Goal: Information Seeking & Learning: Learn about a topic

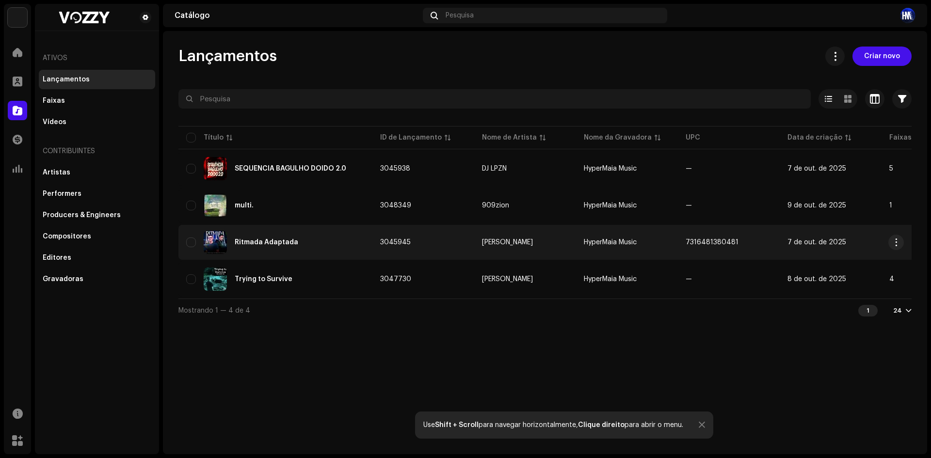
click at [343, 249] on div "Ritmada Adaptada" at bounding box center [275, 242] width 178 height 23
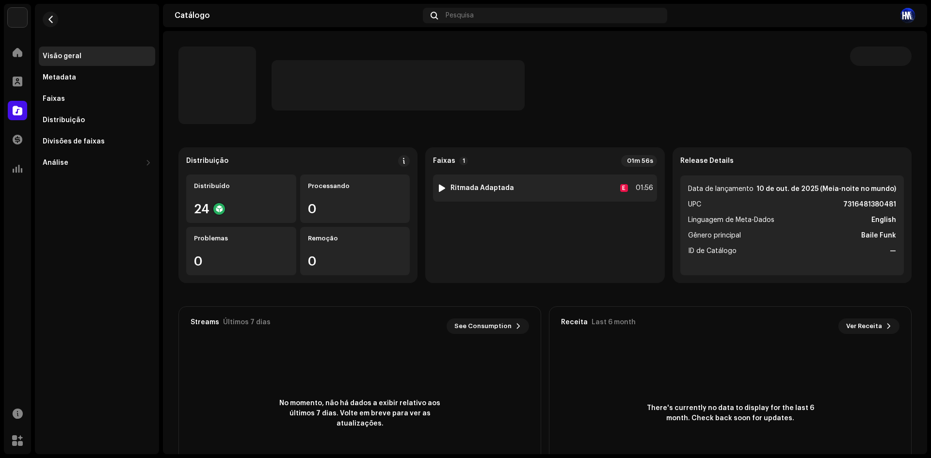
click at [439, 189] on div at bounding box center [441, 188] width 7 height 8
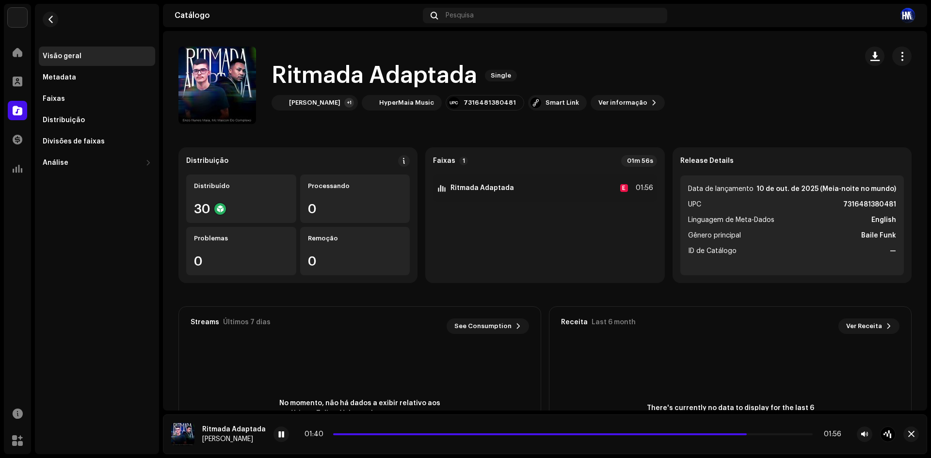
click at [332, 433] on div "01:40 01:56" at bounding box center [573, 435] width 537 height 8
click at [335, 434] on span at bounding box center [542, 435] width 418 height 2
click at [634, 364] on div "There's currently no data to display for the last 6 month. Check back soon for …" at bounding box center [730, 414] width 362 height 136
click at [281, 437] on span at bounding box center [282, 435] width 6 height 8
drag, startPoint x: 339, startPoint y: 434, endPoint x: 303, endPoint y: 434, distance: 36.9
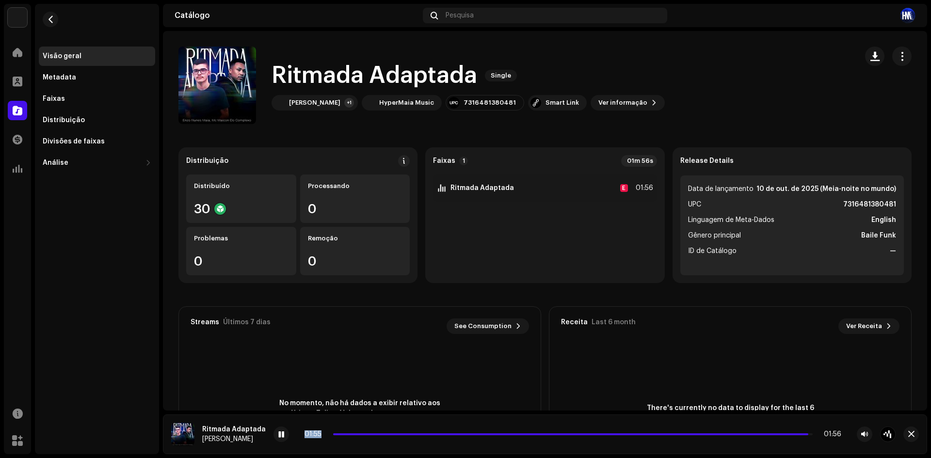
click at [305, 434] on div "01:55 01:56" at bounding box center [573, 435] width 537 height 8
click at [316, 437] on div "01:55" at bounding box center [317, 435] width 25 height 8
click at [281, 434] on span at bounding box center [282, 435] width 6 height 8
click at [538, 108] on div "Smart Link" at bounding box center [557, 103] width 59 height 16
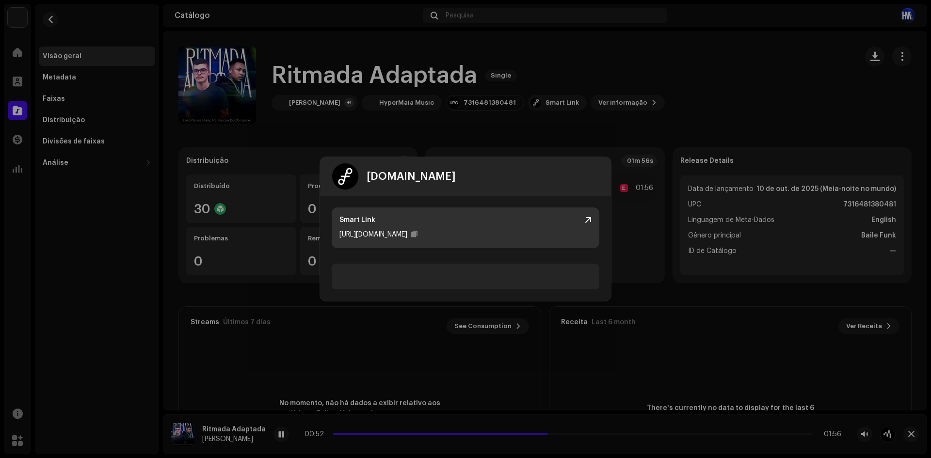
click at [588, 216] on div "Smart Link" at bounding box center [465, 220] width 252 height 10
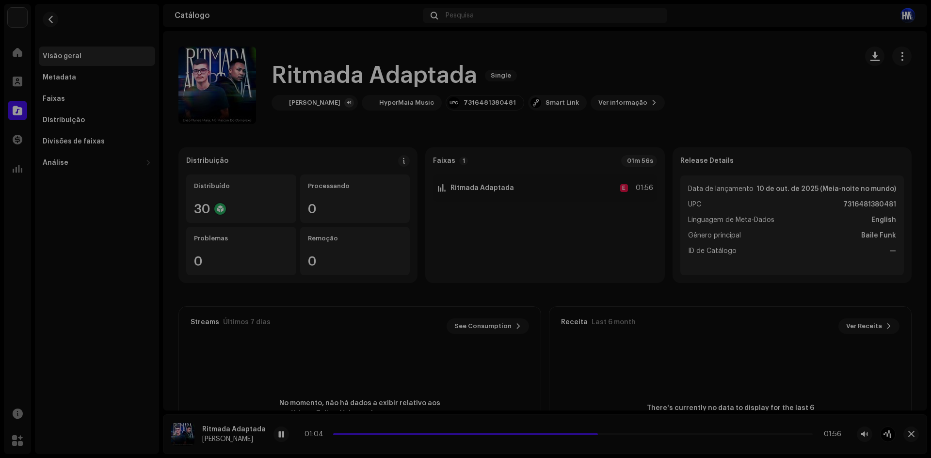
click at [304, 147] on div "[DOMAIN_NAME] Dashboard Go Premium Smart Link [URL][DOMAIN_NAME]" at bounding box center [465, 229] width 931 height 458
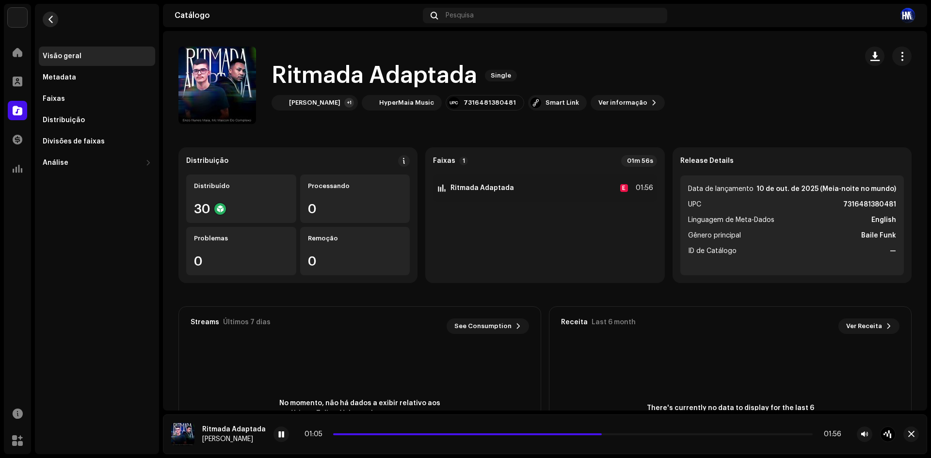
click at [53, 20] on span "button" at bounding box center [50, 20] width 7 height 8
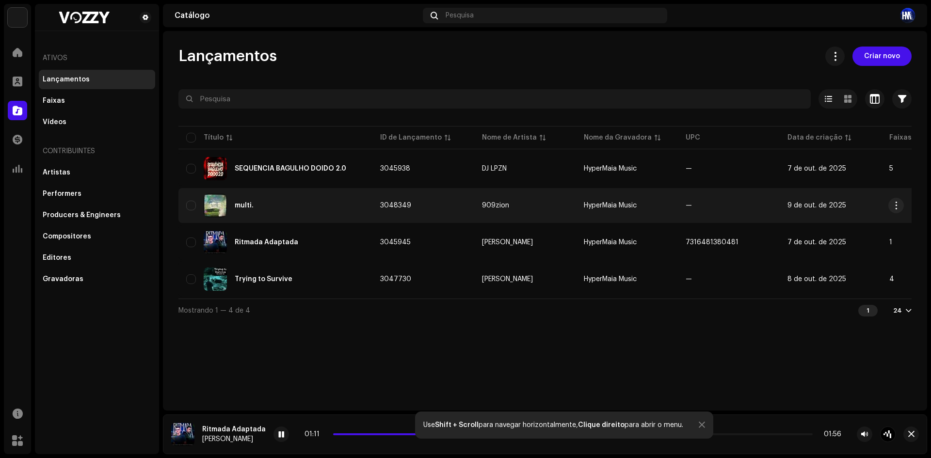
click at [305, 200] on div "multi." at bounding box center [275, 205] width 178 height 23
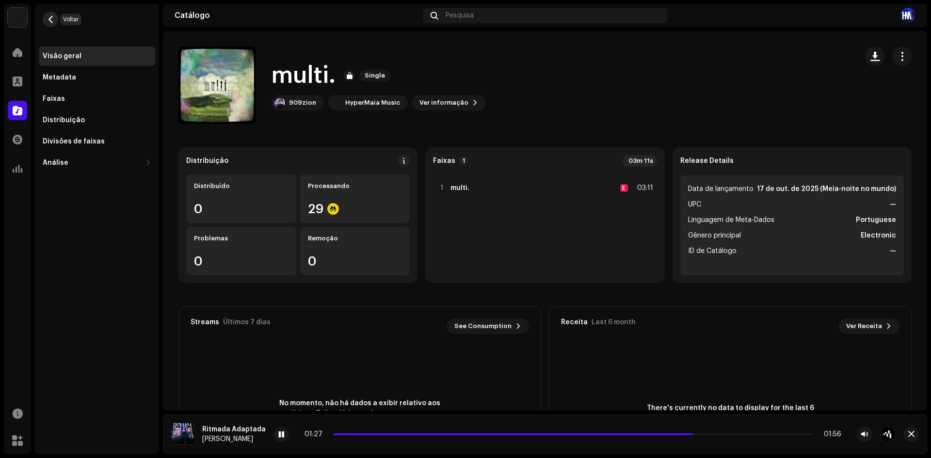
click at [56, 24] on button "button" at bounding box center [51, 20] width 16 height 16
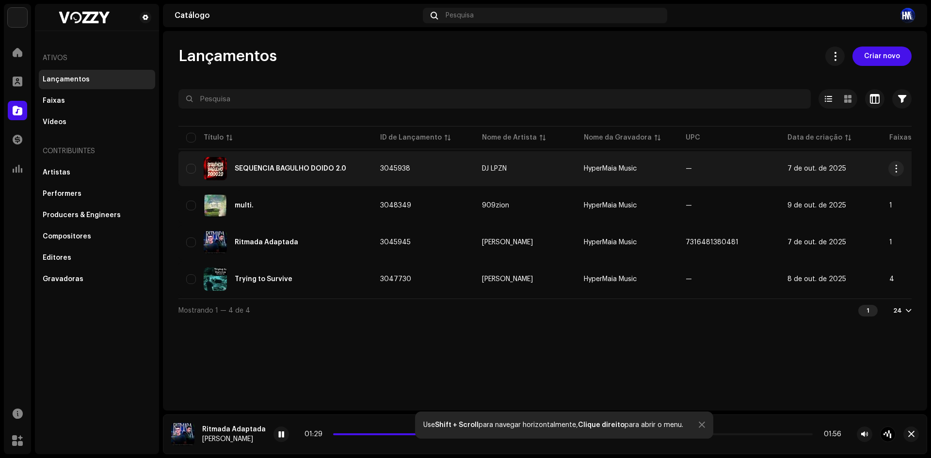
click at [283, 171] on div "SEQUENCIA BAGULHO DOIDO 2.0" at bounding box center [291, 168] width 112 height 7
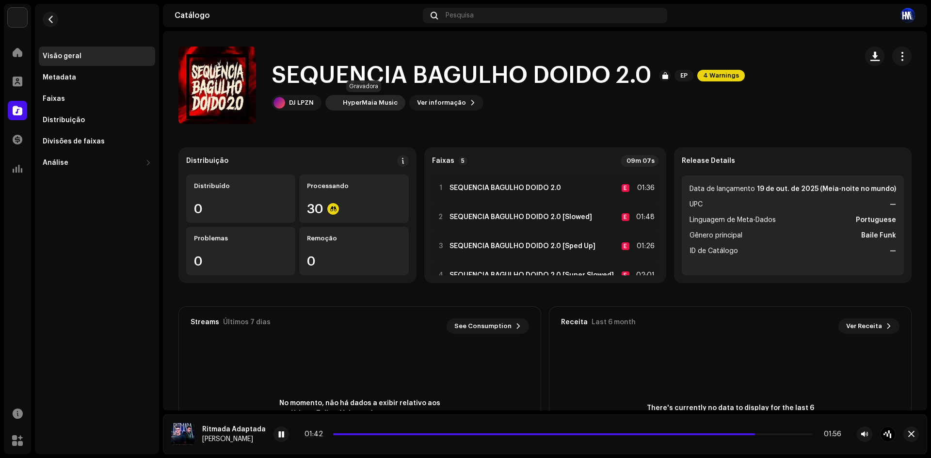
click at [347, 99] on div "HyperMaia Music" at bounding box center [370, 103] width 55 height 8
click at [449, 108] on span "Ver informação" at bounding box center [441, 102] width 49 height 19
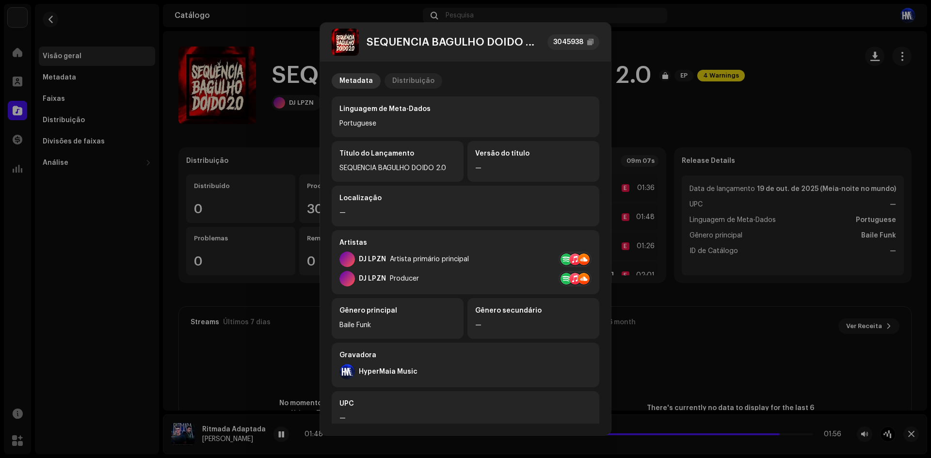
click at [385, 76] on p-tab "Distribuição" at bounding box center [414, 81] width 58 height 16
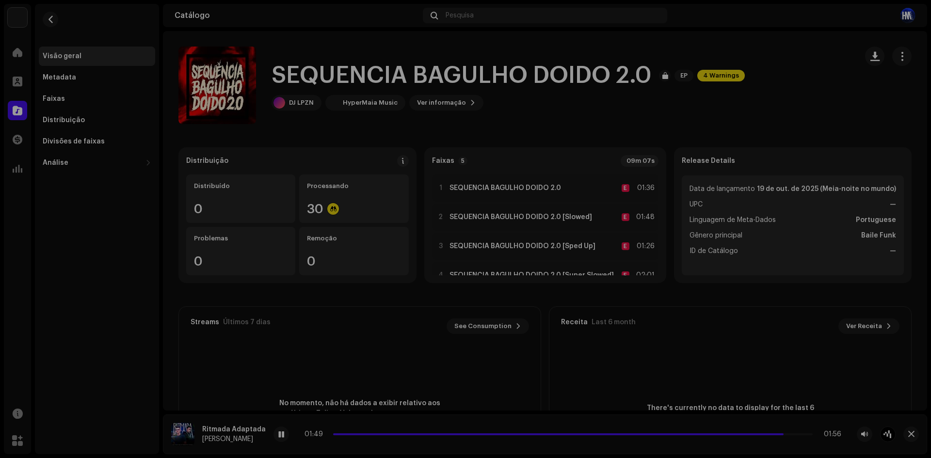
click at [832, 113] on div "SEQUENCIA BAGULHO DOIDO 2.0 3045938 Metadata Distribuição Data de lançamento [D…" at bounding box center [465, 229] width 931 height 458
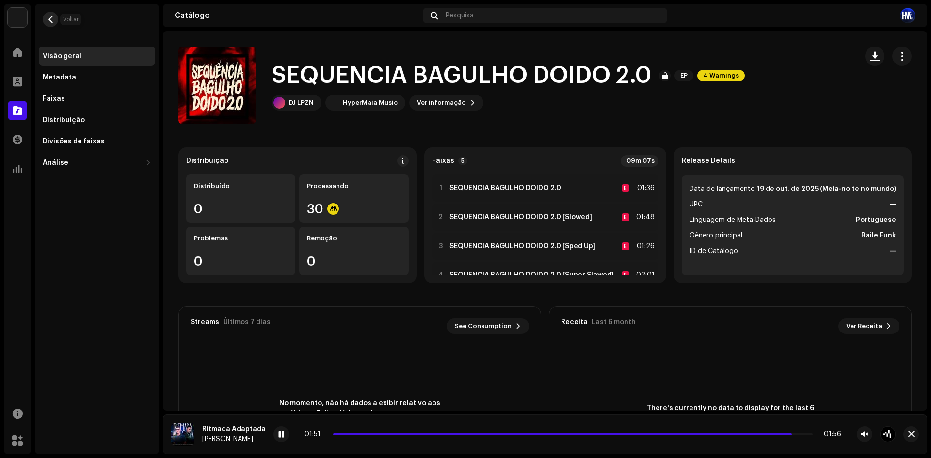
click at [53, 19] on span "button" at bounding box center [50, 20] width 7 height 8
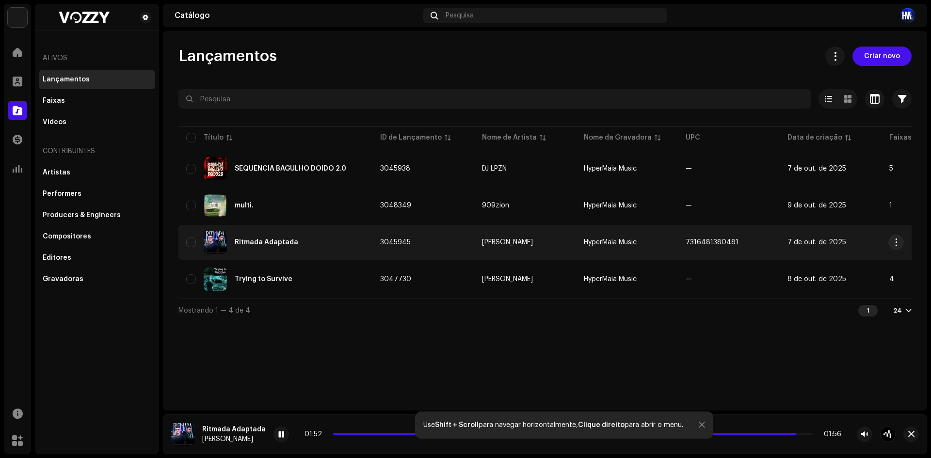
click at [311, 241] on div "Ritmada Adaptada" at bounding box center [275, 242] width 178 height 23
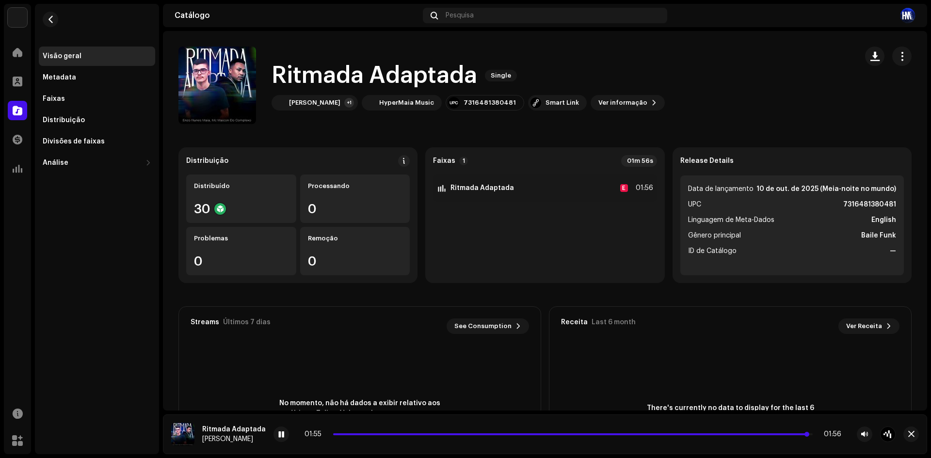
click at [333, 434] on span at bounding box center [570, 435] width 475 height 2
click at [52, 23] on span "button" at bounding box center [50, 20] width 7 height 8
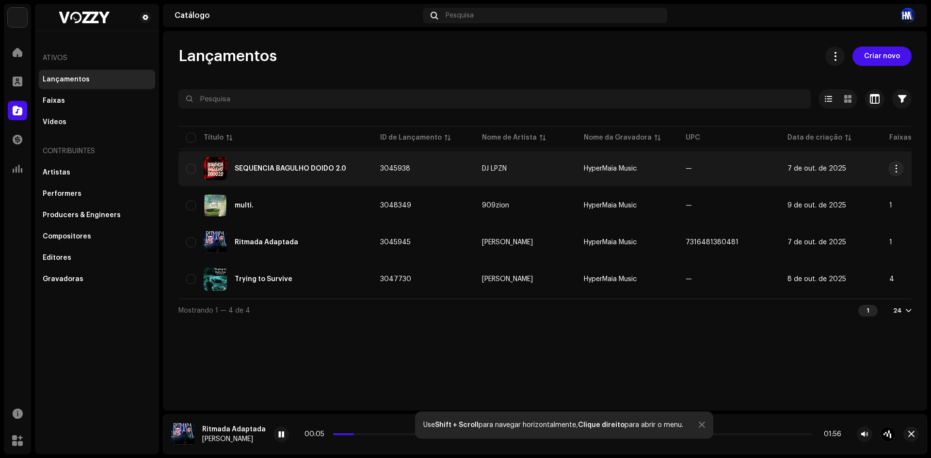
click at [297, 168] on div "SEQUENCIA BAGULHO DOIDO 2.0" at bounding box center [291, 168] width 112 height 7
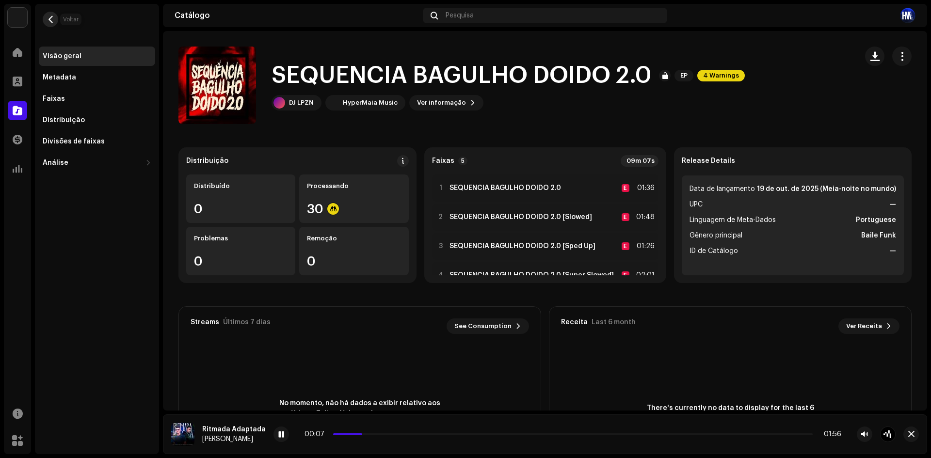
click at [50, 23] on span "button" at bounding box center [50, 20] width 7 height 8
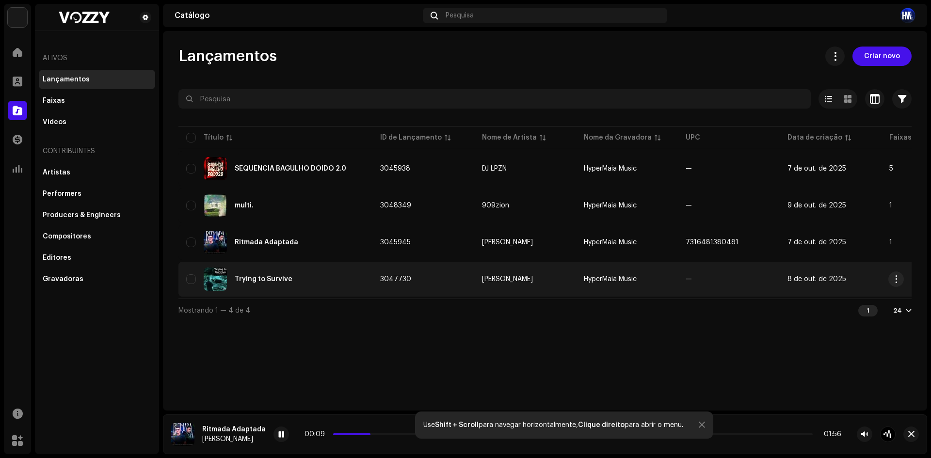
click at [295, 284] on div "Trying to Survive" at bounding box center [275, 279] width 178 height 23
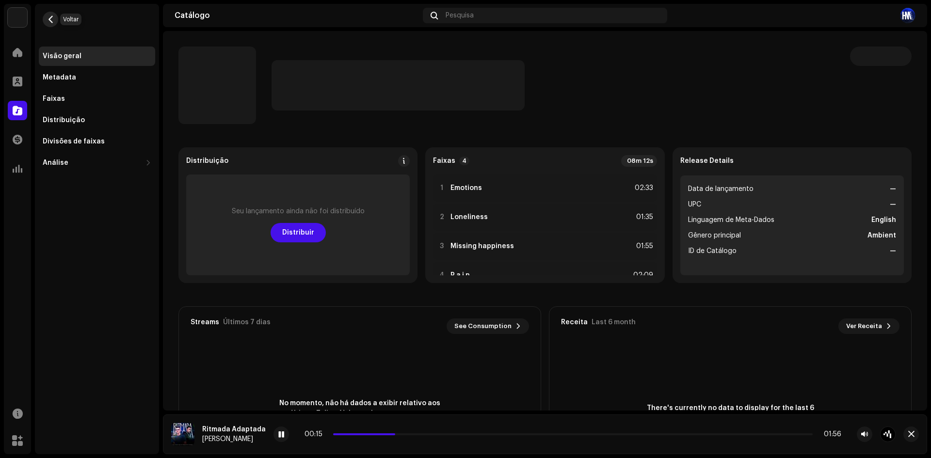
click at [47, 21] on span "button" at bounding box center [50, 20] width 7 height 8
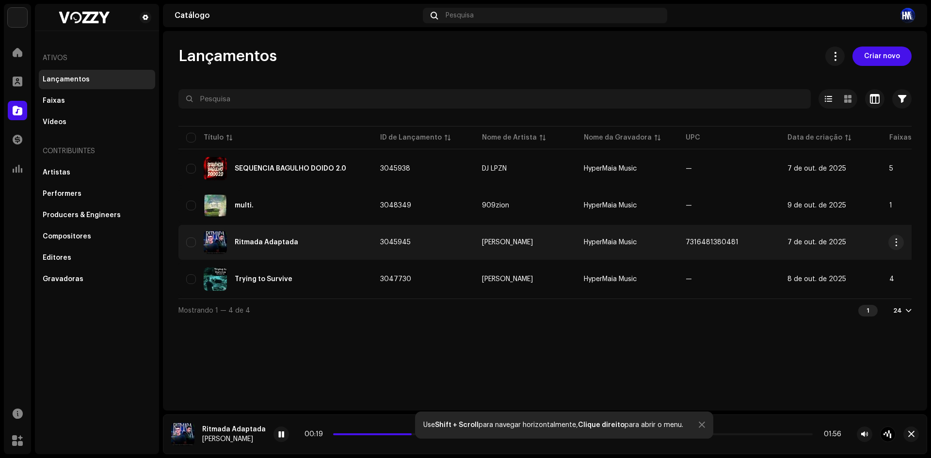
click at [295, 240] on div "Ritmada Adaptada" at bounding box center [275, 242] width 178 height 23
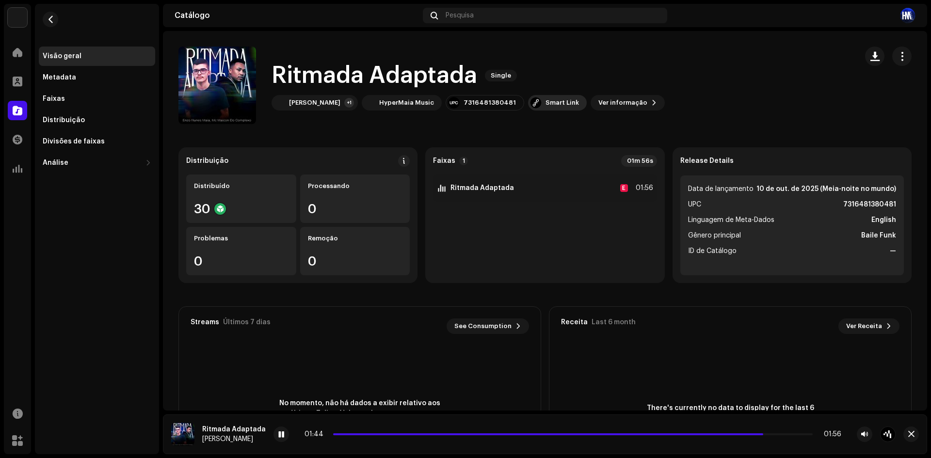
click at [555, 106] on div "Smart Link" at bounding box center [562, 103] width 33 height 8
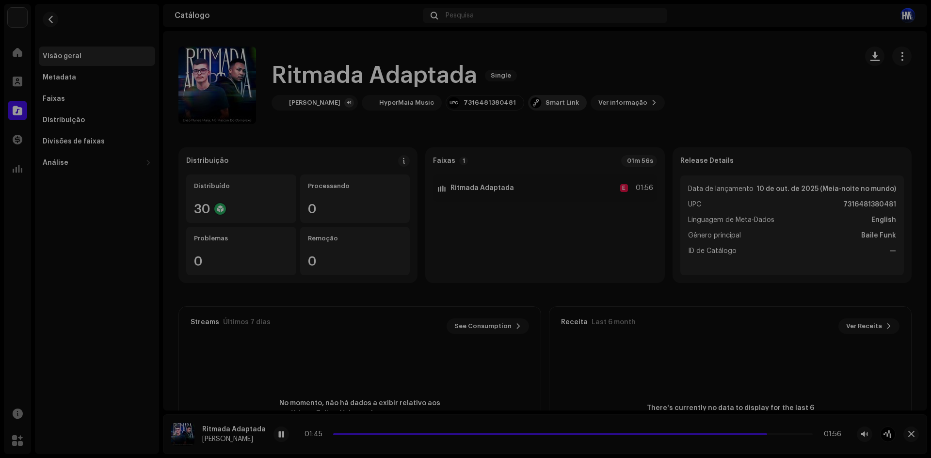
click at [555, 106] on div "[DOMAIN_NAME] Dashboard Go Premium Smart Link [URL][DOMAIN_NAME]" at bounding box center [465, 229] width 931 height 458
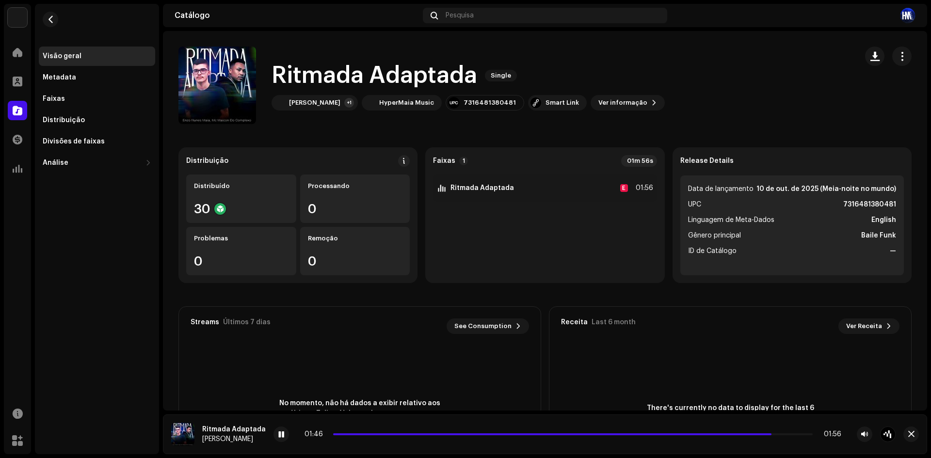
click at [59, 1] on div "HyperMaia Music Home Perfil Catálogo Transações Análise Recursos Marketplace Vi…" at bounding box center [465, 229] width 931 height 458
click at [53, 14] on button "button" at bounding box center [51, 20] width 16 height 16
